Goal: Entertainment & Leisure: Consume media (video, audio)

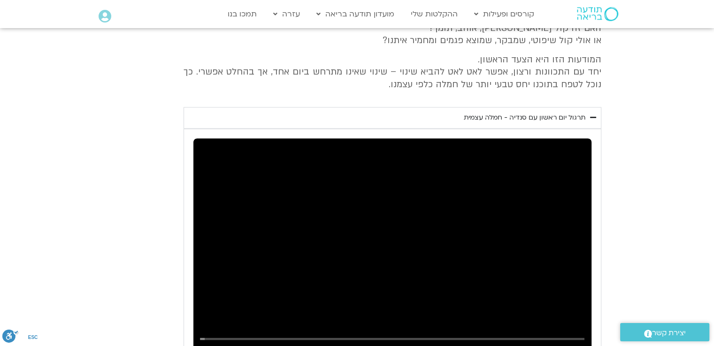
scroll to position [1409, 0]
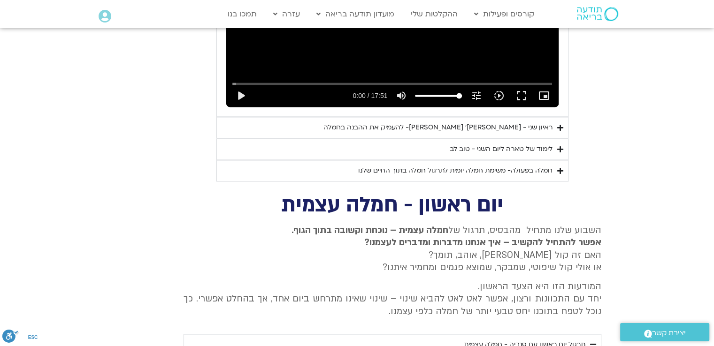
click at [473, 122] on div "ראיון שני - [PERSON_NAME]׳ [PERSON_NAME]- להעמיק את ההבנה בחמלה" at bounding box center [437, 127] width 229 height 11
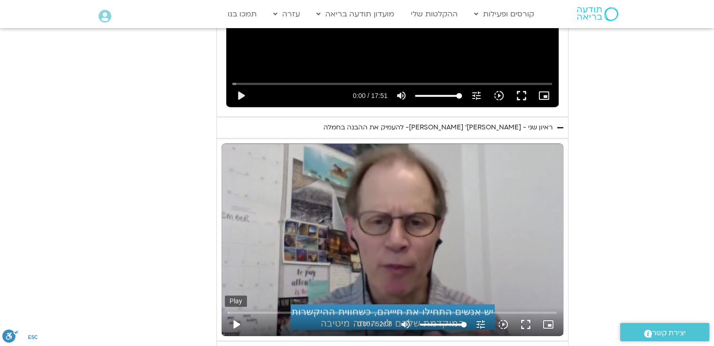
click at [233, 313] on button "play_arrow" at bounding box center [236, 324] width 23 height 23
drag, startPoint x: 238, startPoint y: 300, endPoint x: 392, endPoint y: 298, distance: 154.4
click at [392, 310] on input "Seek" at bounding box center [392, 313] width 329 height 6
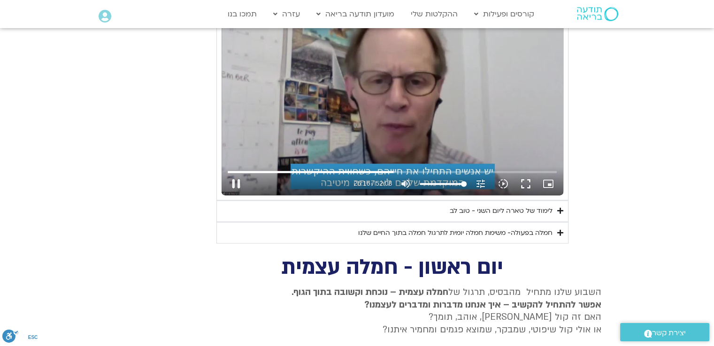
scroll to position [1503, 0]
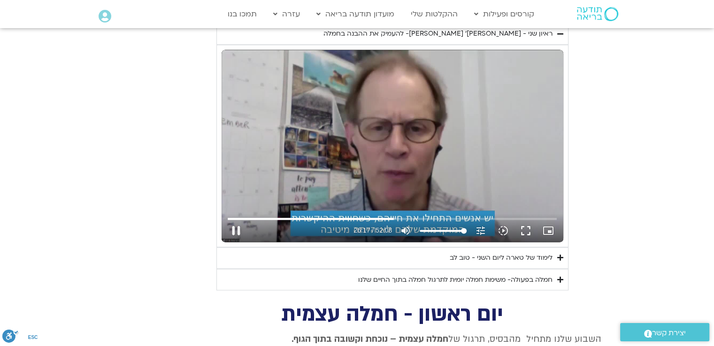
drag, startPoint x: 529, startPoint y: 212, endPoint x: 524, endPoint y: 258, distance: 46.8
click at [529, 220] on button "fullscreen" at bounding box center [525, 231] width 23 height 23
click at [236, 220] on button "pause" at bounding box center [236, 231] width 23 height 23
click at [235, 220] on button "play_arrow" at bounding box center [236, 231] width 23 height 23
click at [449, 212] on div "Skip Ad 35:02 pause 36:03 / 52:08 volume_up Mute tune Resolution Auto 720p slow…" at bounding box center [392, 227] width 335 height 31
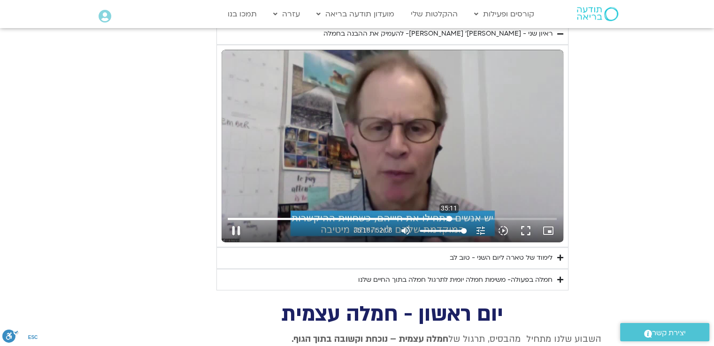
click at [449, 216] on input "Seek" at bounding box center [392, 219] width 329 height 6
click at [453, 216] on input "Seek" at bounding box center [392, 219] width 329 height 6
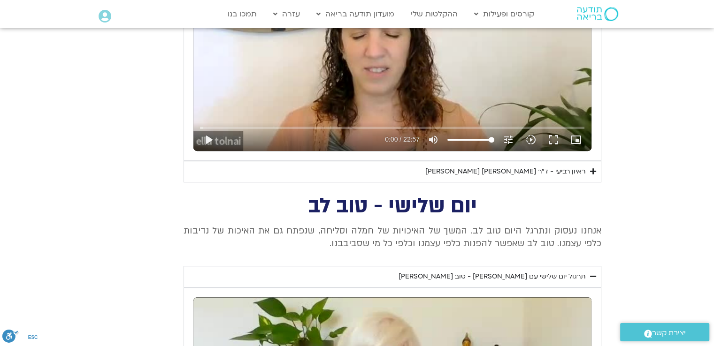
scroll to position [424, 0]
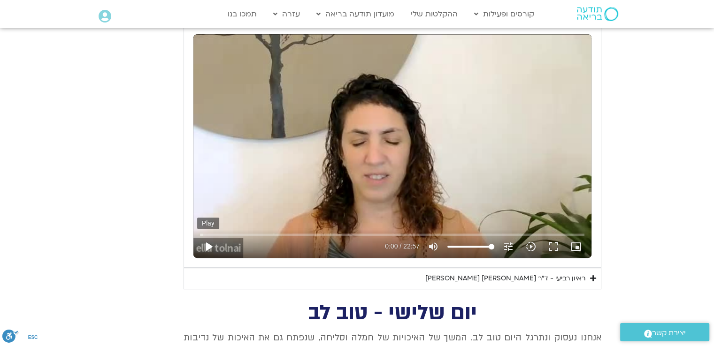
click at [205, 246] on button "play_arrow" at bounding box center [208, 247] width 23 height 23
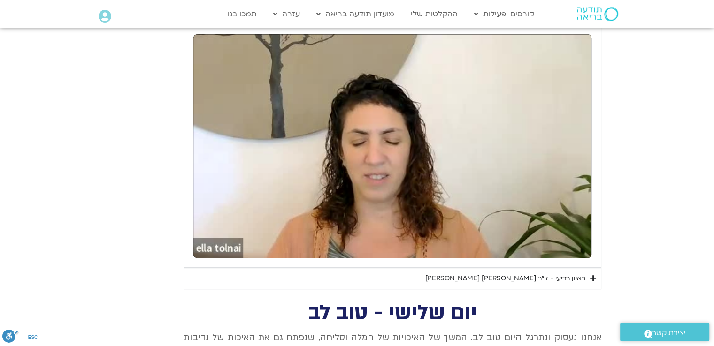
type input "3128.933333"
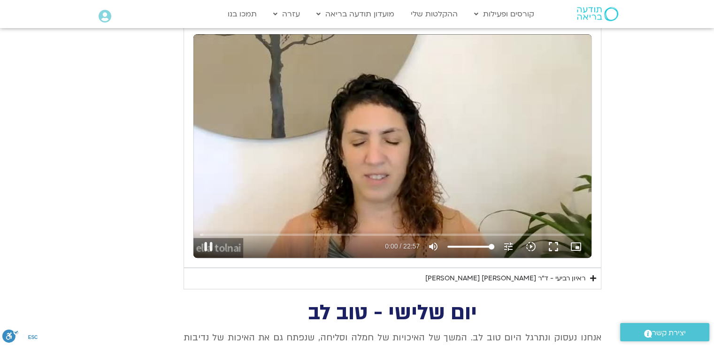
type input "0.580647"
type input "3128.933333"
type input "0.630201"
type input "3128.933333"
type input "0.73265"
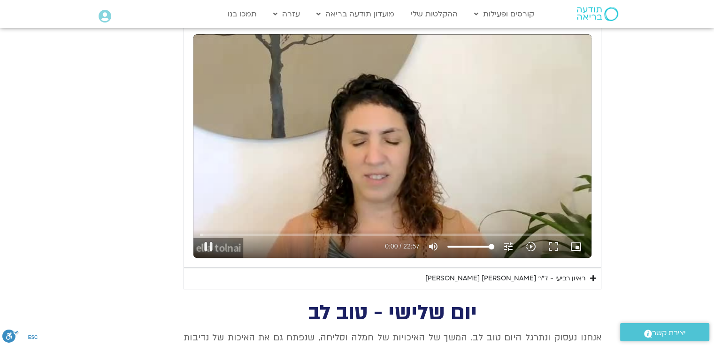
type input "3128.933333"
type input "0.980161"
type input "3128.933333"
type input "1.064405"
type input "3128.933333"
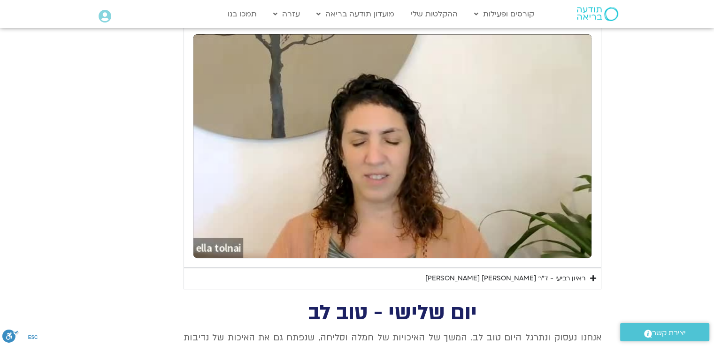
type input "1.379553"
type input "3128.933333"
type input "1.513606"
type input "3128.933333"
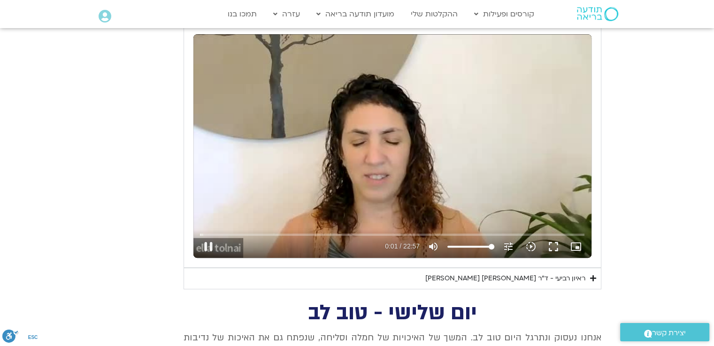
type input "1.57935"
type input "3128.933333"
type input "1.779102"
type input "3128.933333"
type input "1.806121"
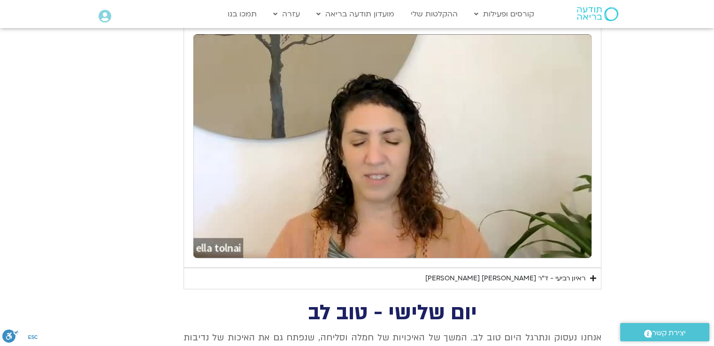
type input "3128.933333"
type input "2.679967"
type input "3128.933333"
type input "2.722226"
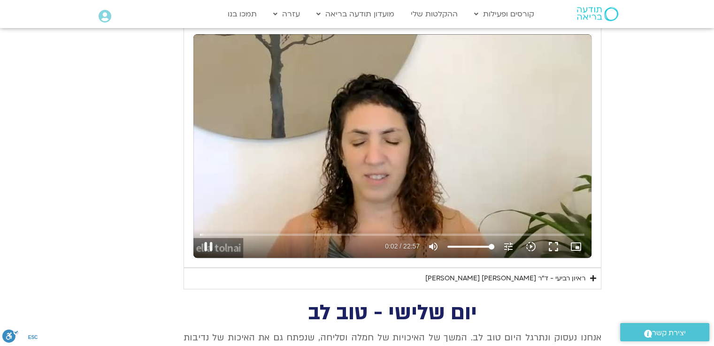
type input "3128.933333"
type input "2.935441"
type input "3128.933333"
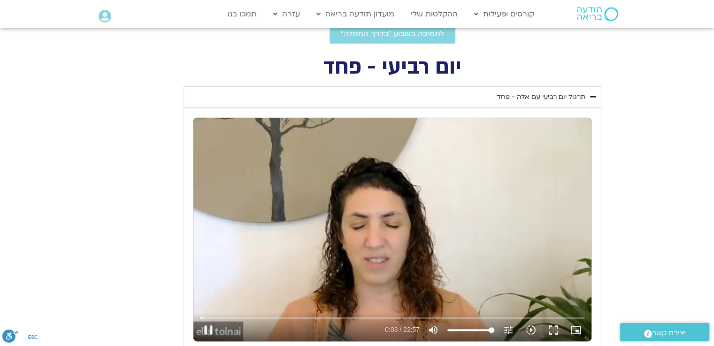
type input "3.089625"
type input "3128.933333"
type input "3.10564"
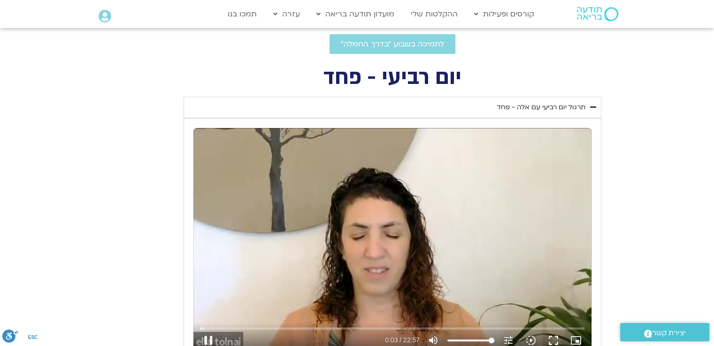
type input "3128.933333"
type input "3.234512"
type input "3128.933333"
type input "3.477021"
type input "3128.933333"
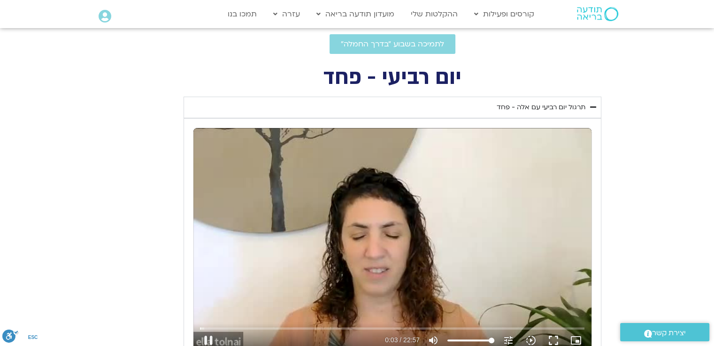
type input "3.610861"
type input "3128.933333"
type input "3.693971"
type input "3128.933333"
type input "3.876672"
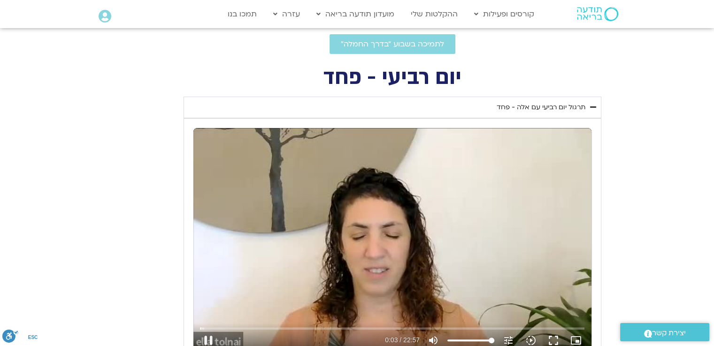
type input "3128.933333"
type input "3.943725"
type input "3128.933333"
type input "4.14349"
type input "3128.933333"
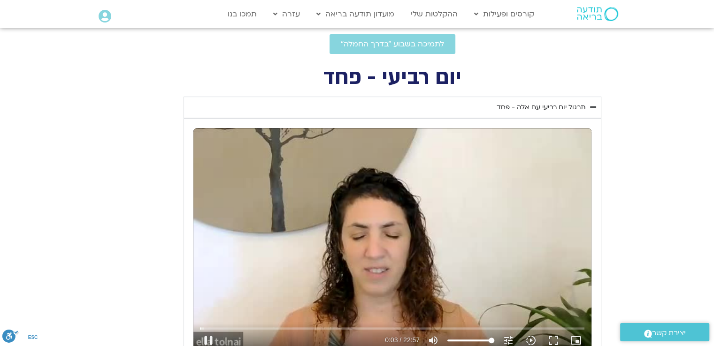
type input "4.24329"
type input "3128.933333"
type input "4.36002"
type input "3128.933333"
type input "4.437637"
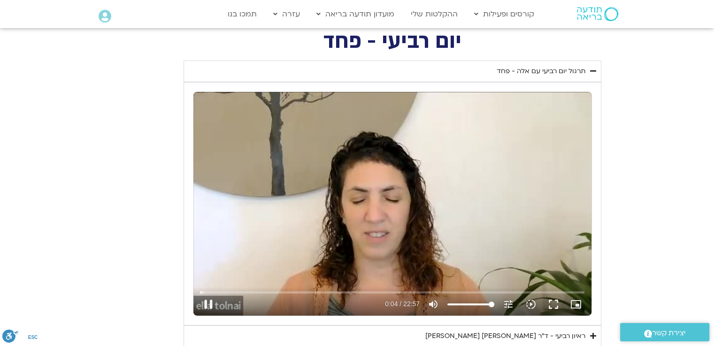
type input "3128.933333"
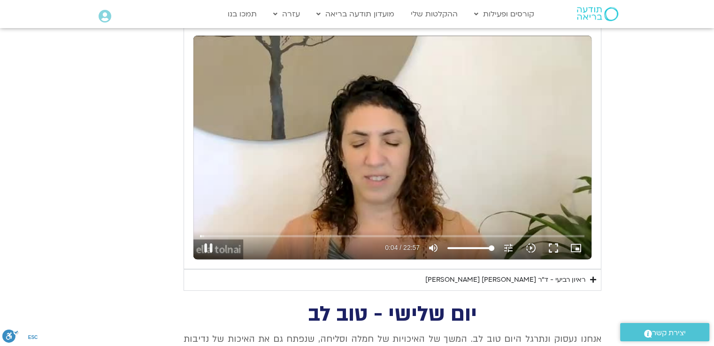
type input "4.570412"
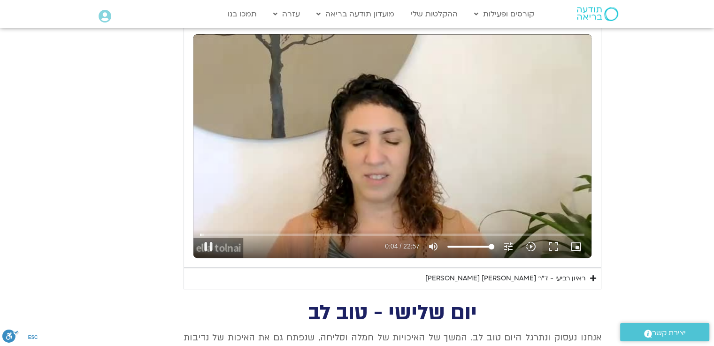
type input "3128.933333"
type input "4.733422"
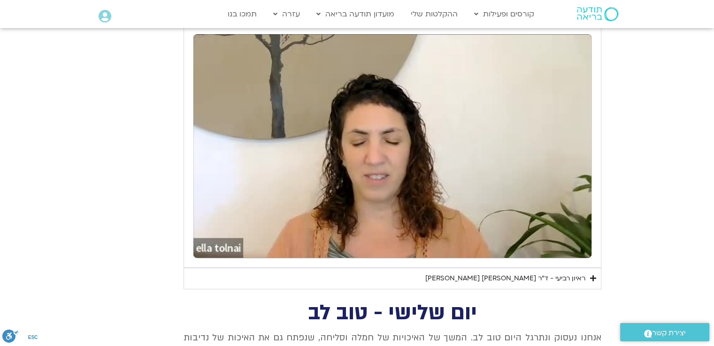
type input "3128.933333"
type input "289.413012"
type input "3128.933333"
type input "289.466771"
type input "3128.933333"
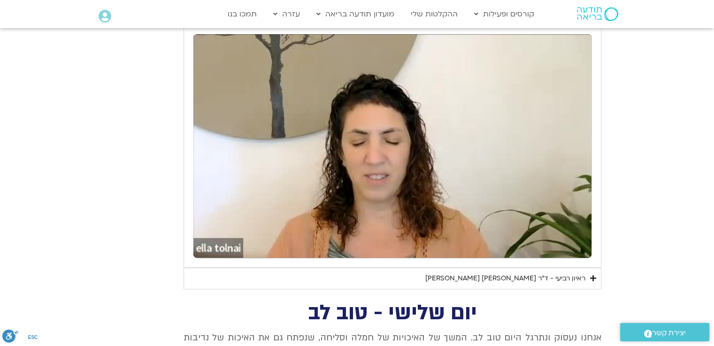
type input "289.681018"
type input "3128.933333"
type input "289.742461"
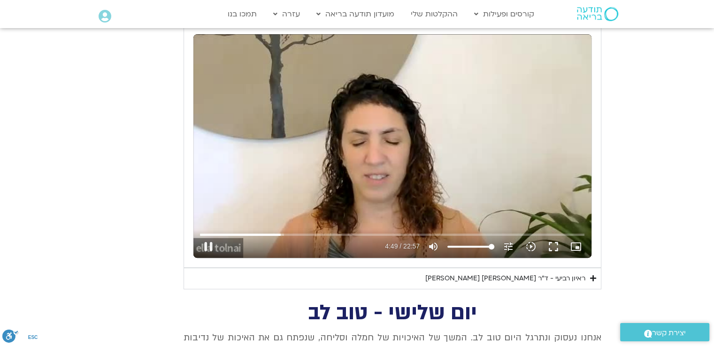
type input "3128.933333"
type input "289.946622"
type input "3128.933333"
type input "290.015088"
type input "3128.933333"
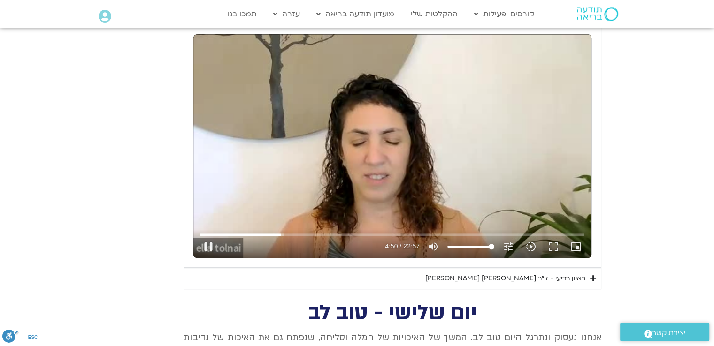
type input "290.136783"
type input "3128.933333"
type input "290.265876"
type input "3128.933333"
type input "290.395517"
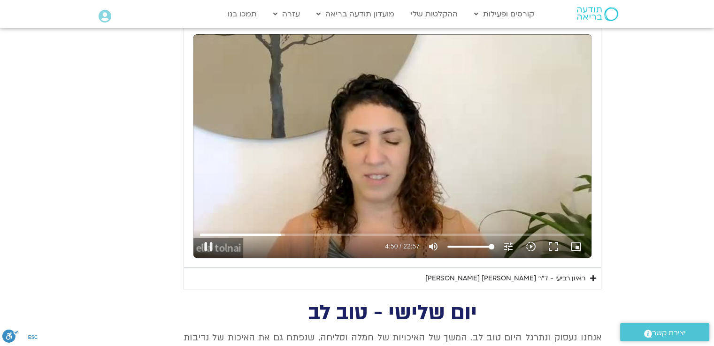
type input "3128.933333"
type input "290.531223"
type input "3128.933333"
type input "290.664516"
type input "3128.933333"
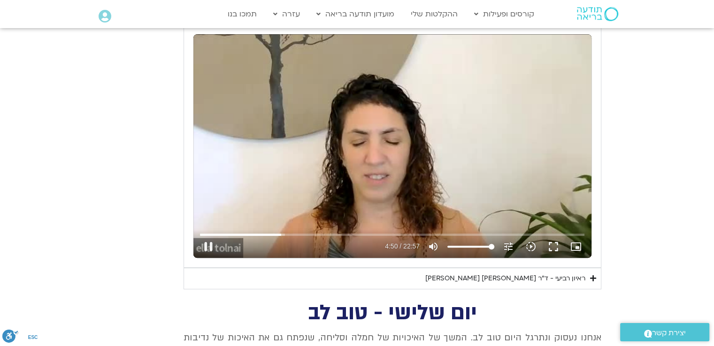
type input "290.797586"
type input "3128.933333"
type input "290.930302"
type input "3128.933333"
type input "291.059345"
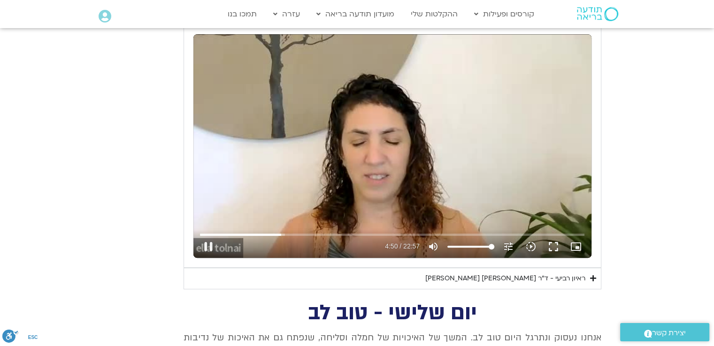
type input "3128.933333"
type input "291.196057"
type input "3128.933333"
type input "291.32772"
type input "3128.933333"
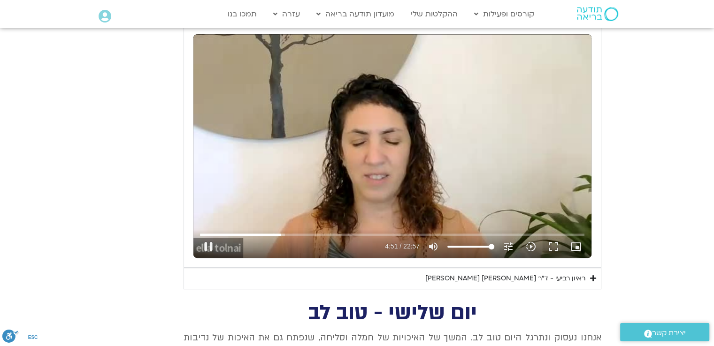
type input "291.462964"
type input "3128.933333"
type input "291.601333"
type input "3128.933333"
type input "291.728878"
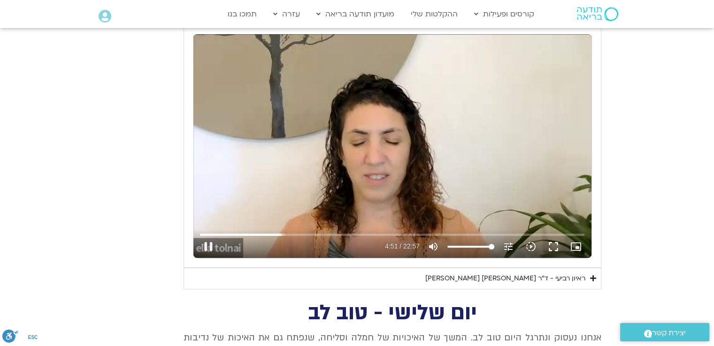
type input "3128.933333"
type input "291.863358"
type input "3128.933333"
type input "291.994862"
type input "3128.933333"
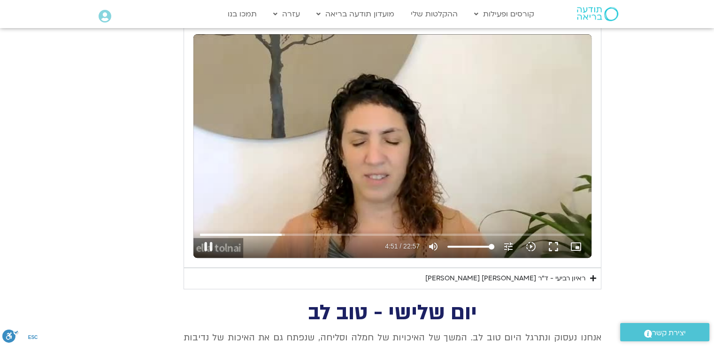
type input "292.123398"
type input "3128.933333"
type input "292.261416"
type input "3128.933333"
type input "292.396607"
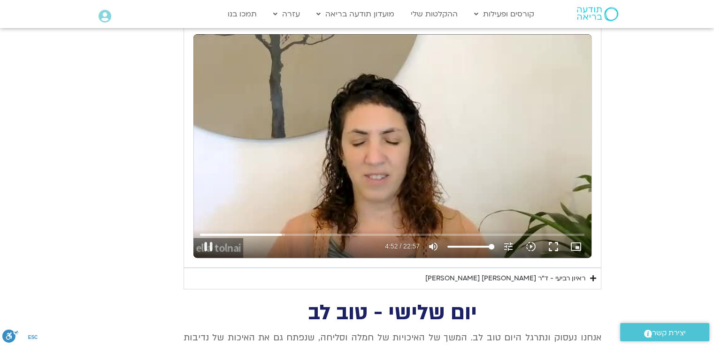
type input "3128.933333"
type input "292.525654"
type input "3128.933333"
type input "292.662911"
type input "3128.933333"
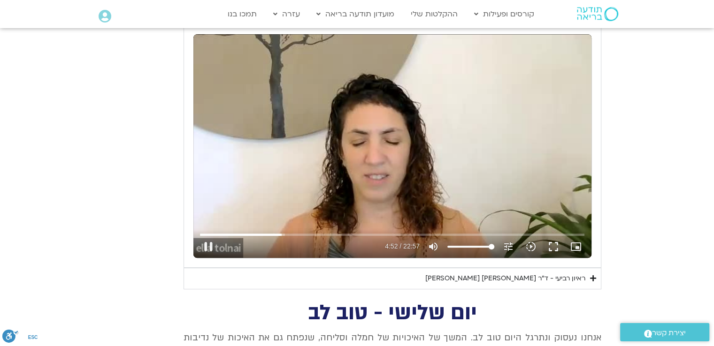
type input "292.790701"
type input "3128.933333"
type input "292.928063"
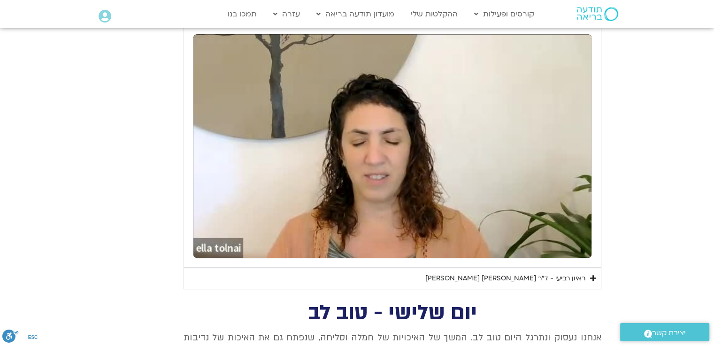
type input "3128.933333"
type input "385.24529"
type input "3128.933333"
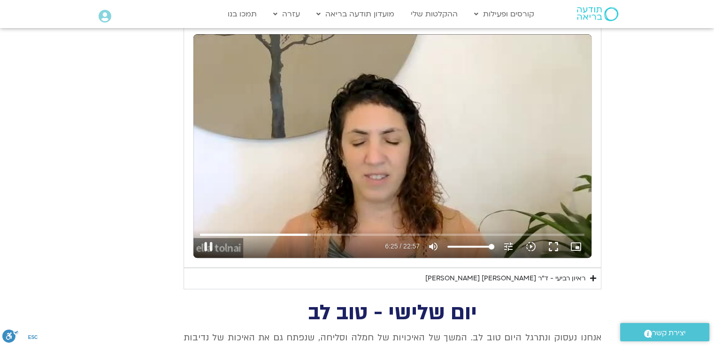
type input "385.314174"
type input "3128.933333"
type input "385.44626"
type input "3128.933333"
type input "385.575466"
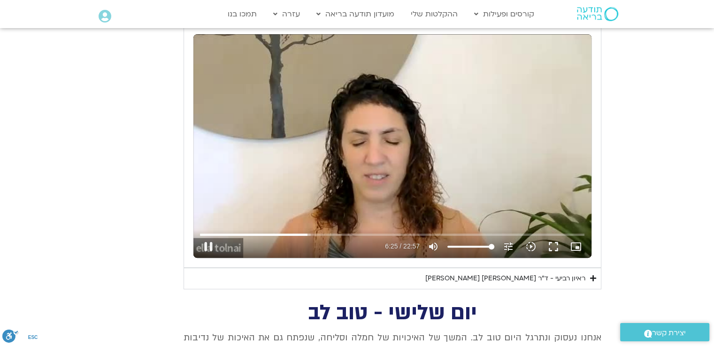
type input "3128.933333"
type input "385.797975"
type input "3128.933333"
type input "385.844617"
type input "3128.933333"
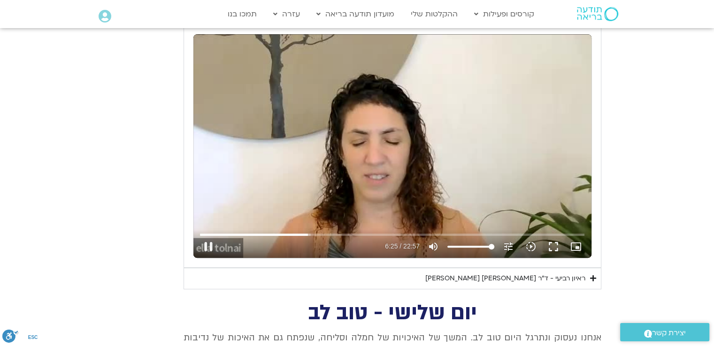
type input "385.971386"
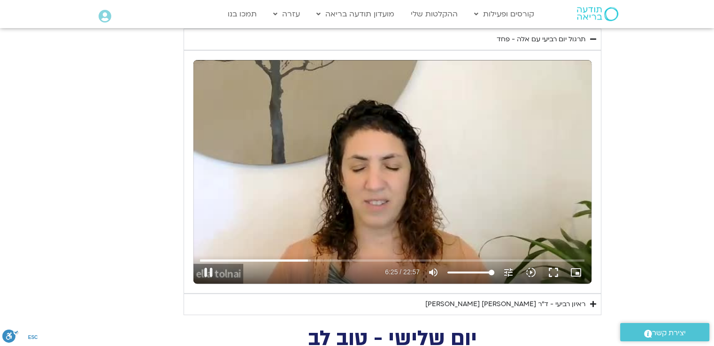
type input "3128.933333"
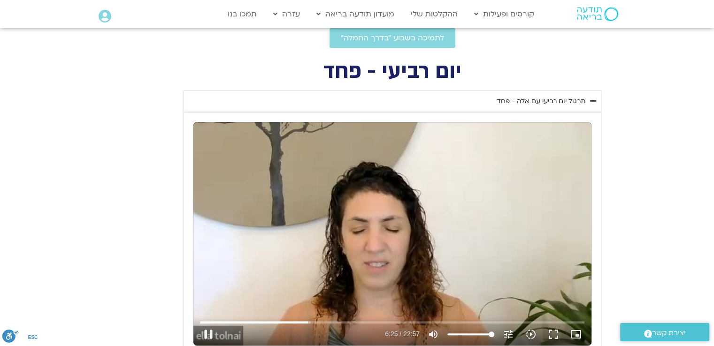
scroll to position [330, 0]
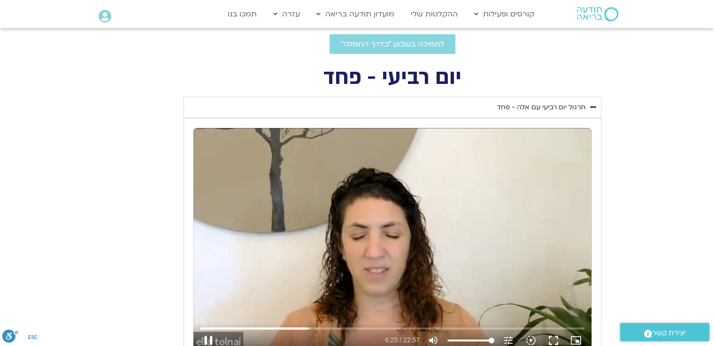
type input "386.183421"
type input "3128.933333"
type input "386.319277"
type input "3128.933333"
type input "386.444706"
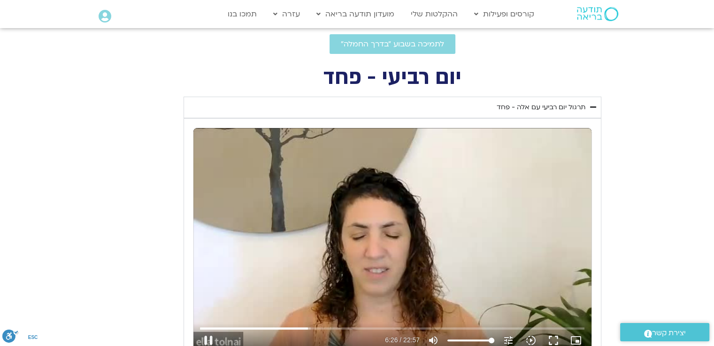
type input "3128.933333"
type input "386.560241"
type input "3128.933333"
type input "386.697401"
type input "3128.933333"
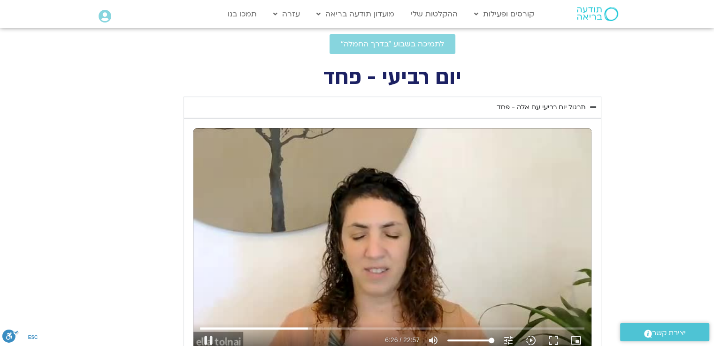
type input "386.828632"
type input "3128.933333"
type input "386.960131"
type input "3128.933333"
type input "387.093416"
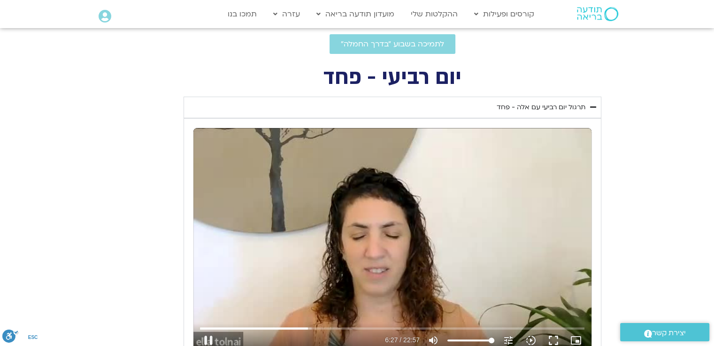
type input "3128.933333"
type input "387.232712"
type input "3128.933333"
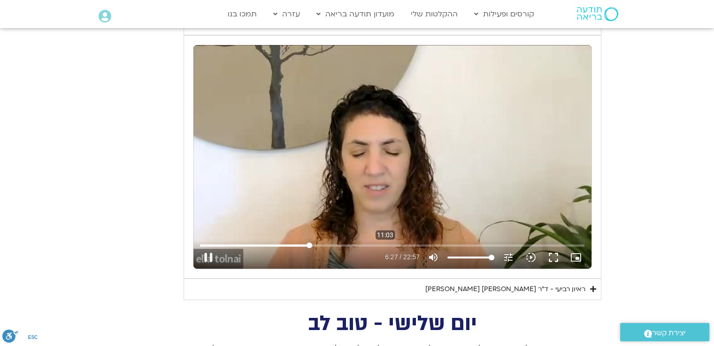
type input "387.275993"
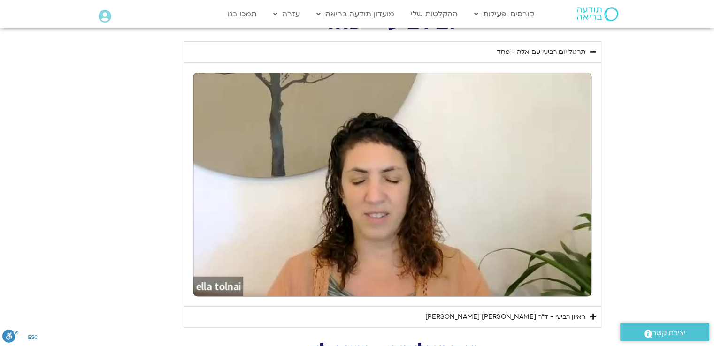
type input "3128.933333"
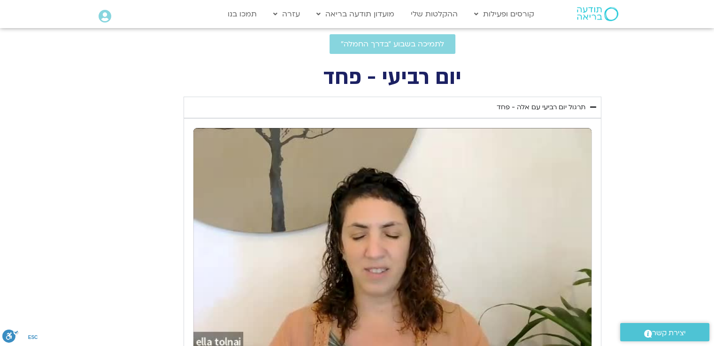
type input "388.894523"
type input "3128.933333"
type input "388.968071"
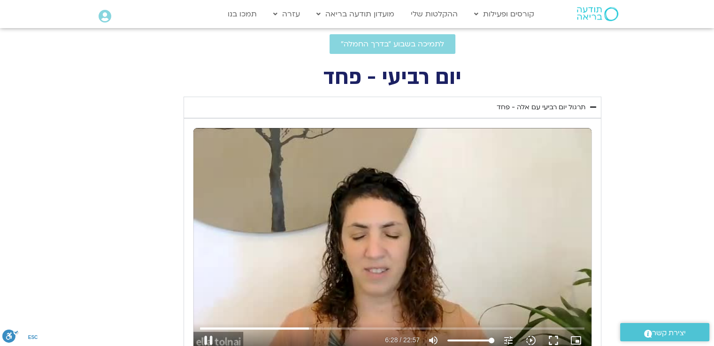
type input "3128.933333"
type input "389.099168"
type input "3128.933333"
type input "389.228578"
type input "3128.933333"
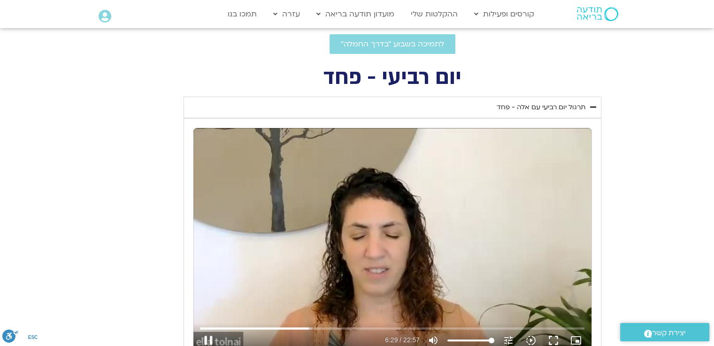
type input "389.359856"
type input "3128.933333"
type input "389.495962"
type input "3128.933333"
type input "389.627145"
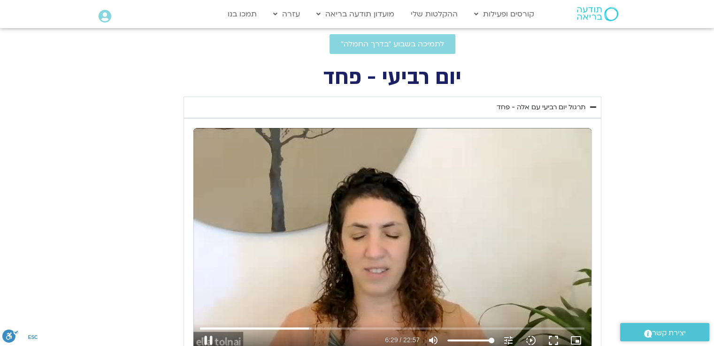
type input "3128.933333"
type input "389.754824"
type input "3128.933333"
type input "389.892921"
type input "3128.933333"
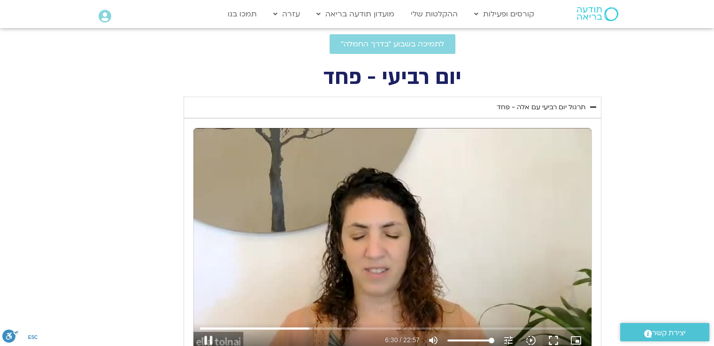
type input "390.026618"
type input "3128.933333"
type input "390.157579"
type input "3128.933333"
type input "390.292458"
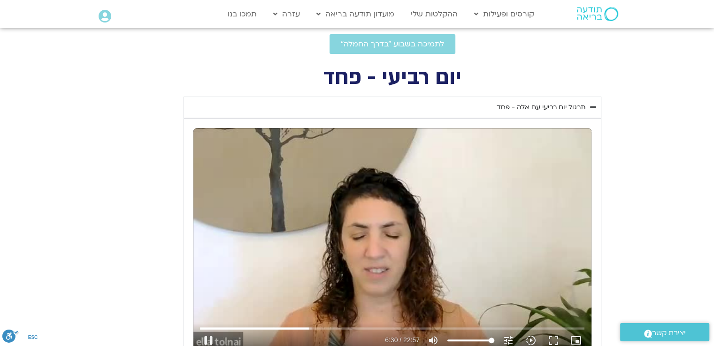
type input "3128.933333"
type input "390.423708"
type input "3128.933333"
type input "390.549614"
type input "3128.933333"
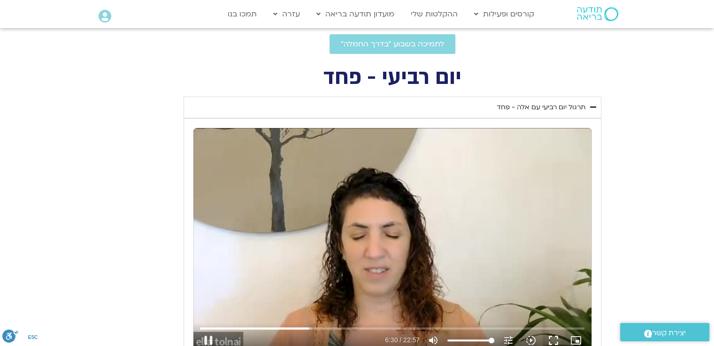
type input "390.68092"
type input "3128.933333"
type input "390.807657"
type input "3128.933333"
type input "390.936305"
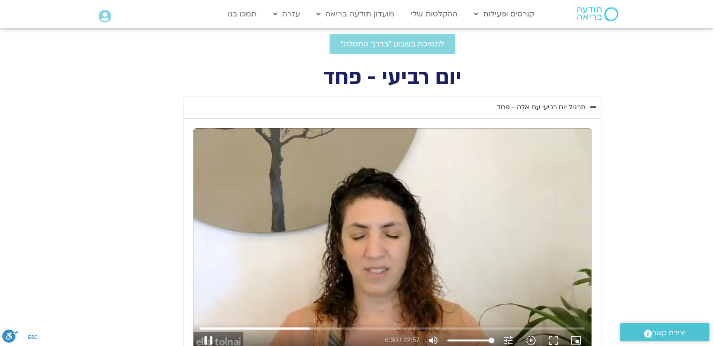
type input "3128.933333"
type input "391.06727"
type input "3128.933333"
type input "391.205452"
type input "3128.933333"
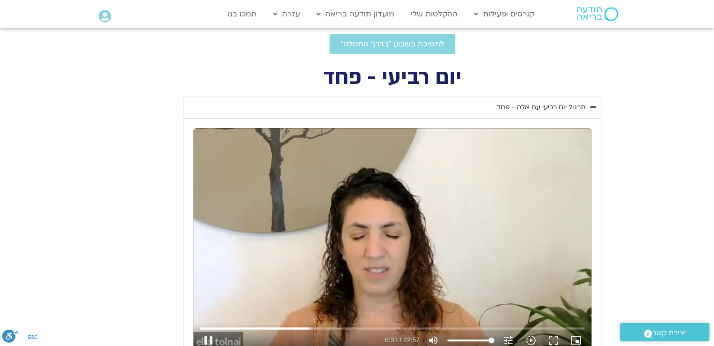
type input "391.337636"
type input "3128.933333"
type input "391.468108"
type input "3128.933333"
type input "391.598862"
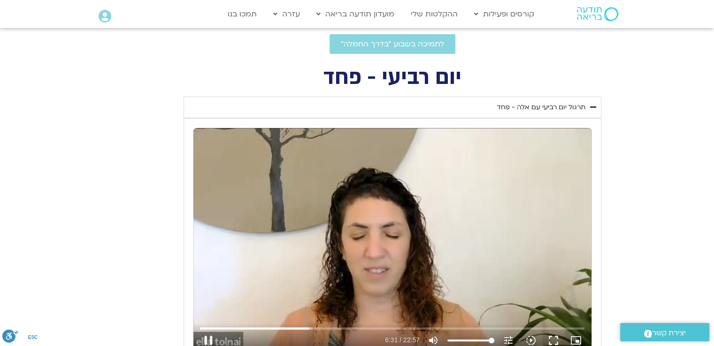
type input "3128.933333"
type input "391.72969"
type input "3128.933333"
type input "391.861435"
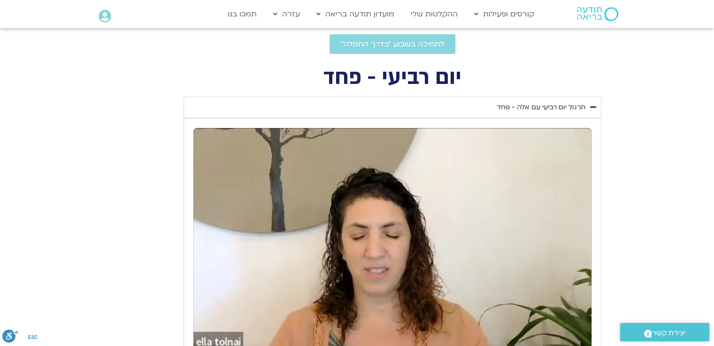
type input "3128.933333"
type input "404.18059"
type input "3128.933333"
type input "404.265167"
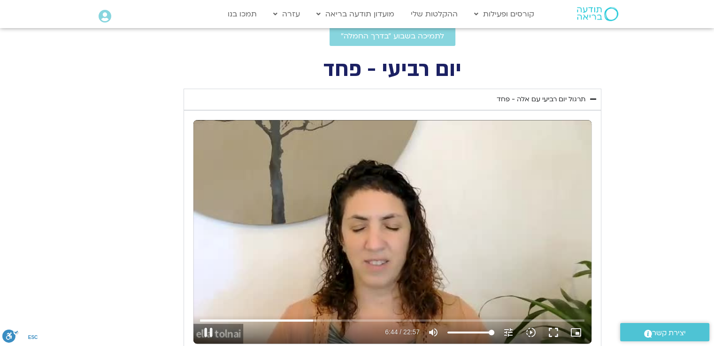
type input "3128.933333"
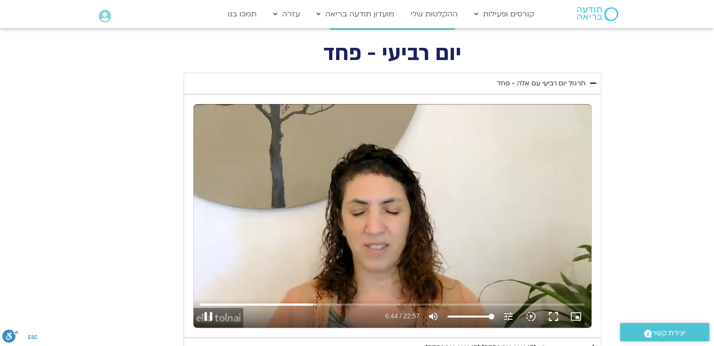
type input "404.394615"
type input "3128.933333"
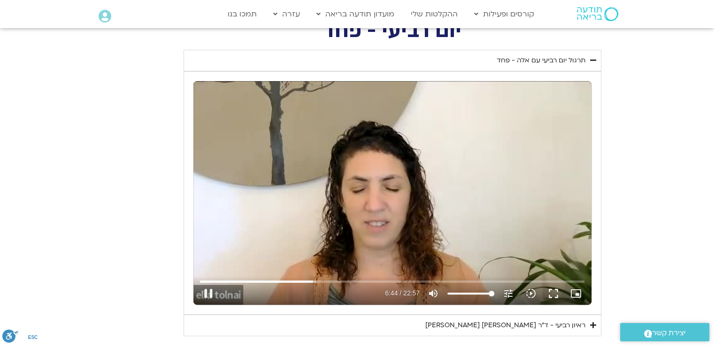
type input "404.566612"
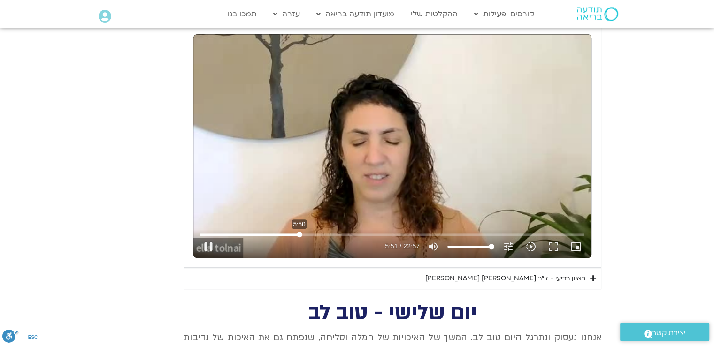
drag, startPoint x: 312, startPoint y: 235, endPoint x: 299, endPoint y: 234, distance: 13.2
click at [299, 234] on input "Seek" at bounding box center [392, 235] width 384 height 6
click at [306, 235] on input "Seek" at bounding box center [392, 235] width 384 height 6
click at [207, 244] on button "pause" at bounding box center [208, 247] width 23 height 23
click at [208, 244] on button "play_arrow" at bounding box center [208, 247] width 23 height 23
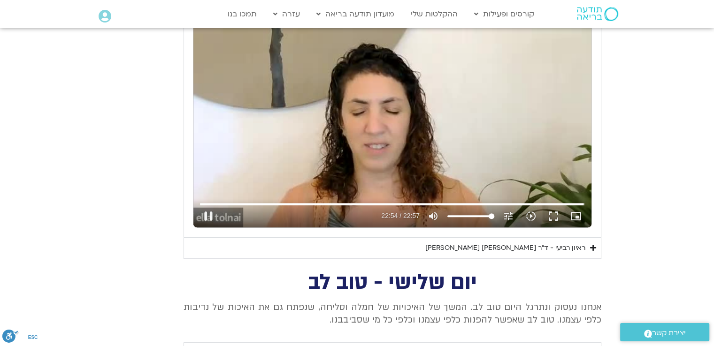
scroll to position [471, 0]
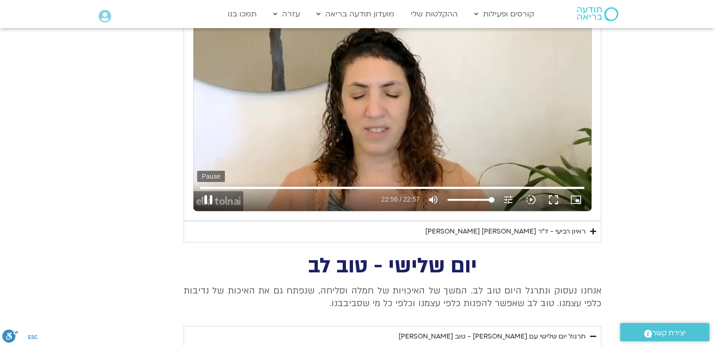
click at [206, 199] on button "pause" at bounding box center [208, 200] width 23 height 23
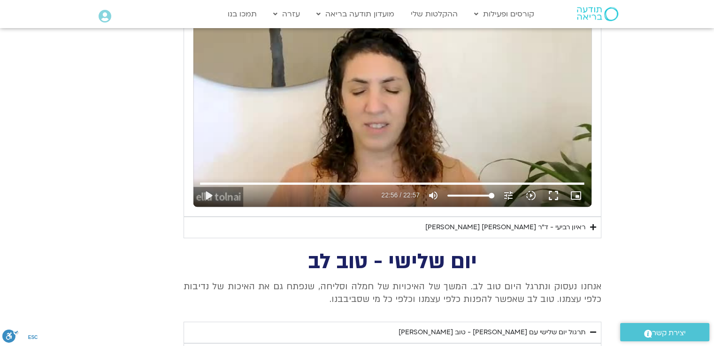
scroll to position [563, 0]
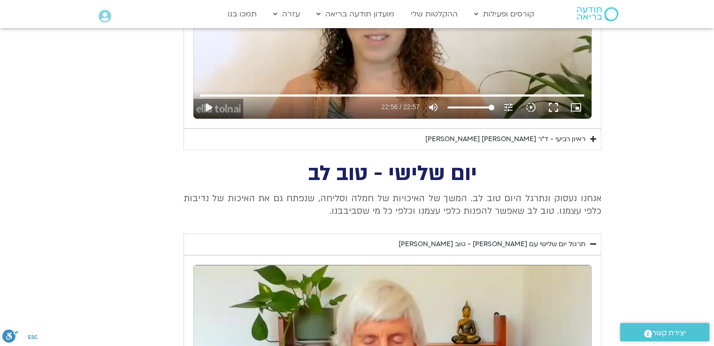
click at [592, 143] on summary "ראיון רביעי - ד"ר [PERSON_NAME] [PERSON_NAME]" at bounding box center [392, 140] width 418 height 22
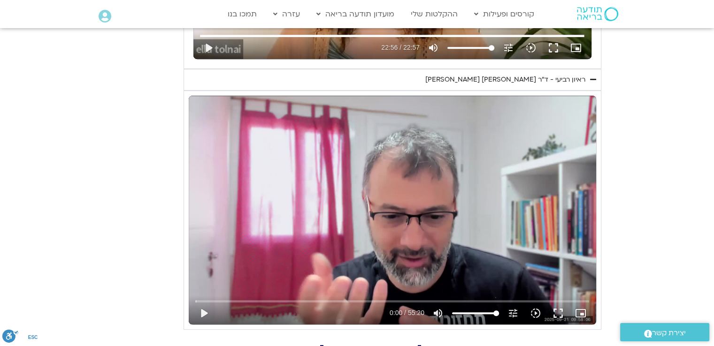
scroll to position [751, 0]
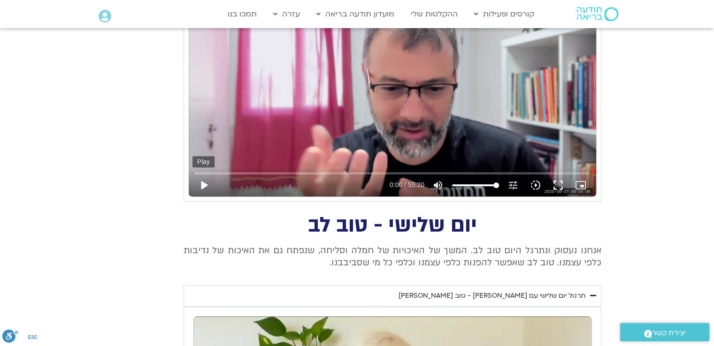
click at [203, 184] on button "play_arrow" at bounding box center [203, 185] width 23 height 23
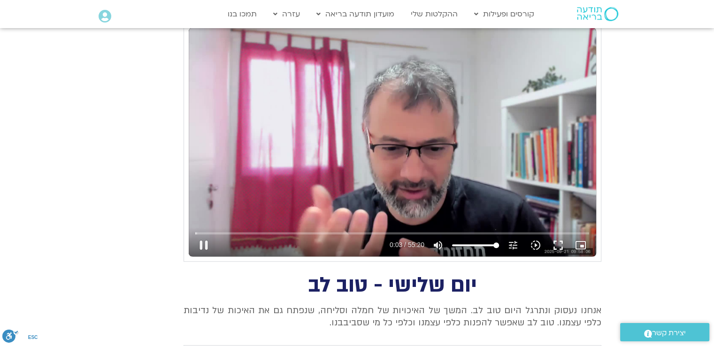
scroll to position [704, 0]
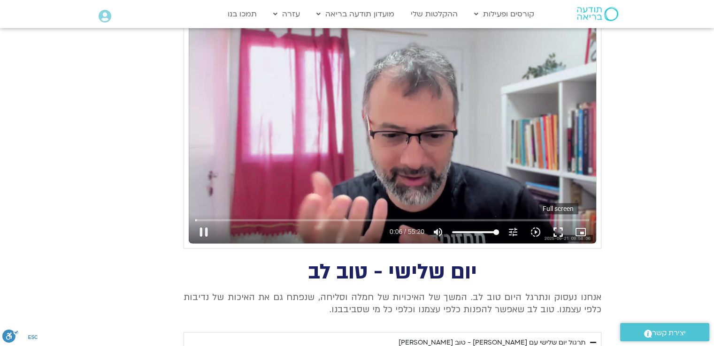
click at [561, 234] on button "fullscreen" at bounding box center [558, 232] width 23 height 23
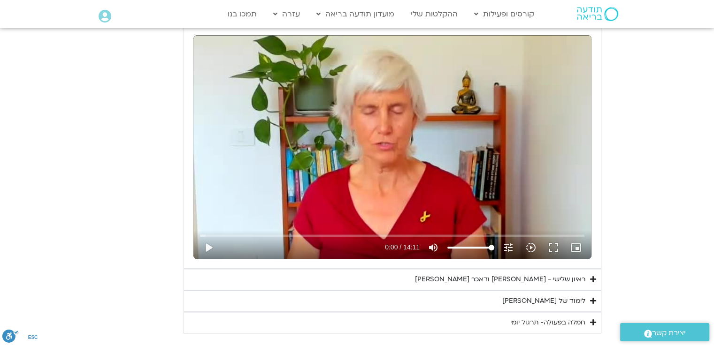
scroll to position [1173, 0]
